Goal: Navigation & Orientation: Find specific page/section

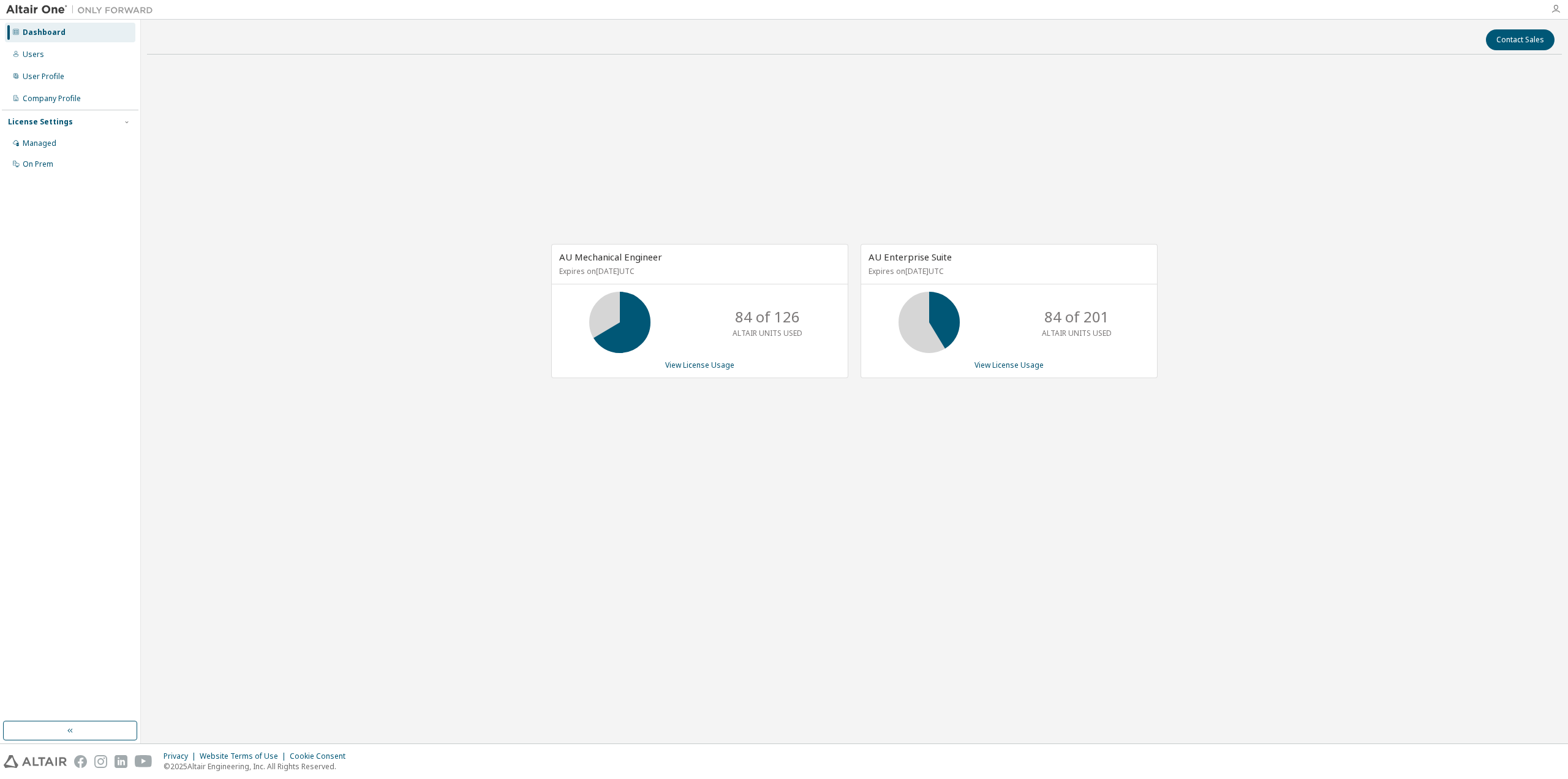
click at [1556, 7] on icon "button" at bounding box center [1556, 9] width 9 height 9
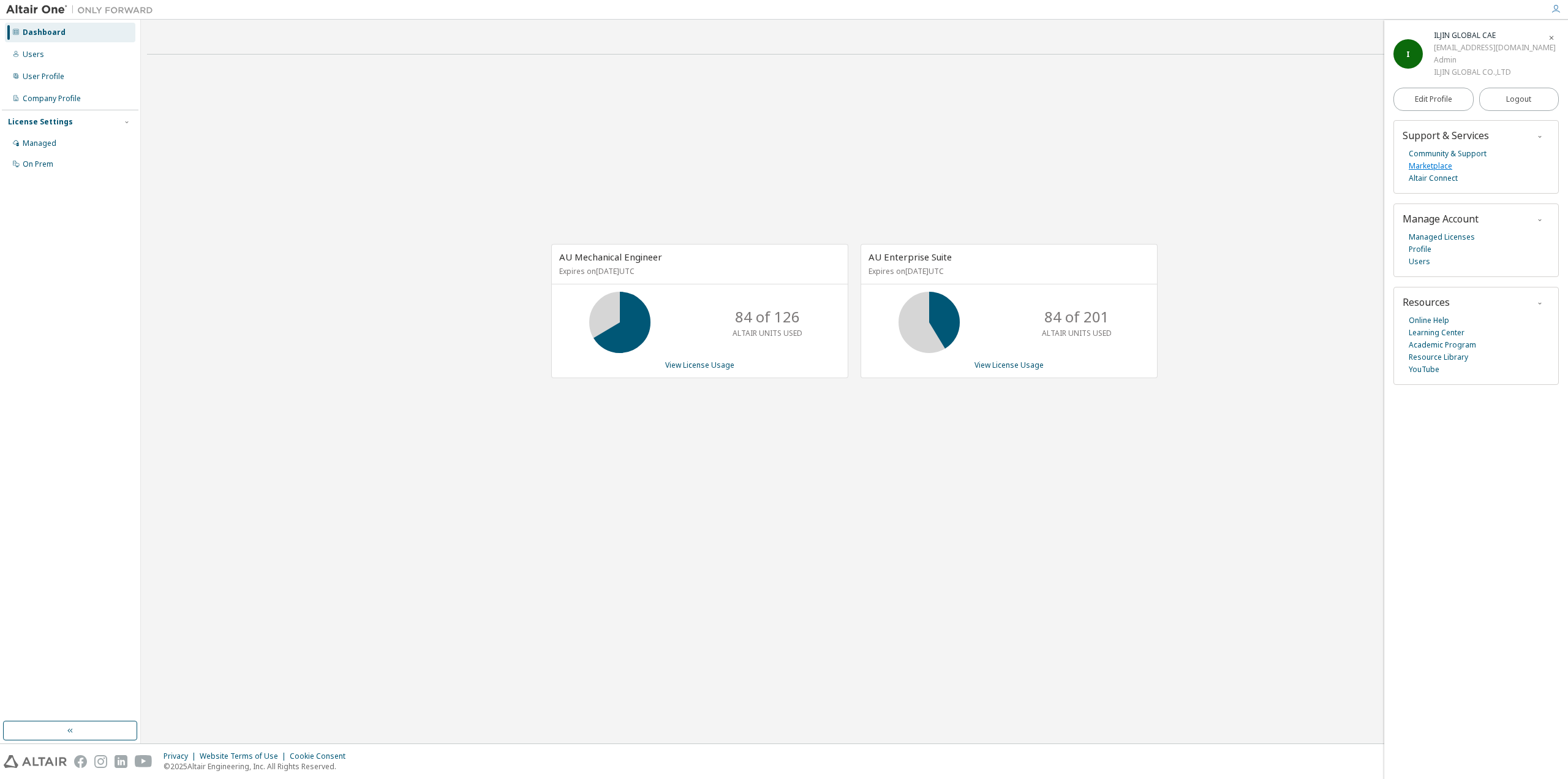
click at [1433, 166] on link "Marketplace" at bounding box center [1431, 166] width 44 height 12
